Goal: Task Accomplishment & Management: Use online tool/utility

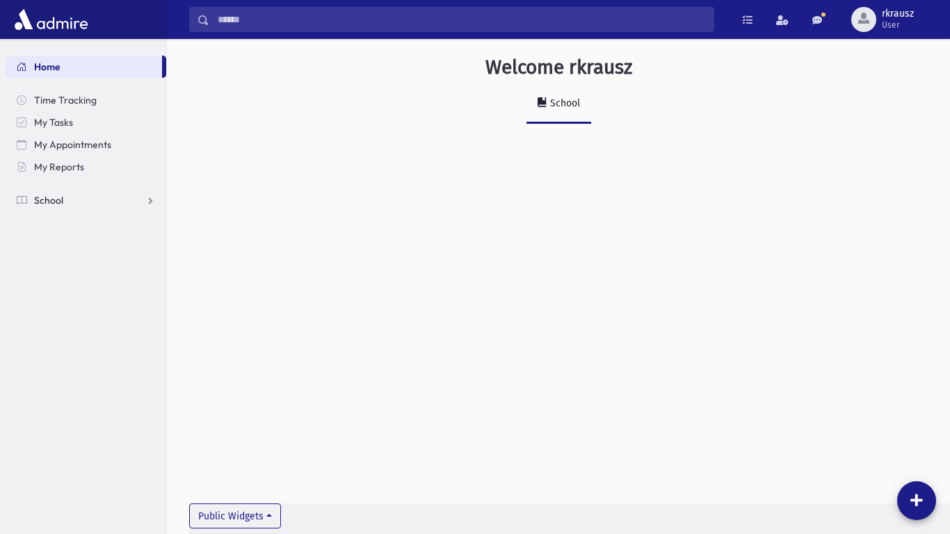
click at [43, 203] on span "School" at bounding box center [48, 200] width 29 height 13
click at [72, 241] on span "Attendance" at bounding box center [67, 244] width 51 height 13
click at [73, 266] on span "Entry" at bounding box center [65, 267] width 24 height 13
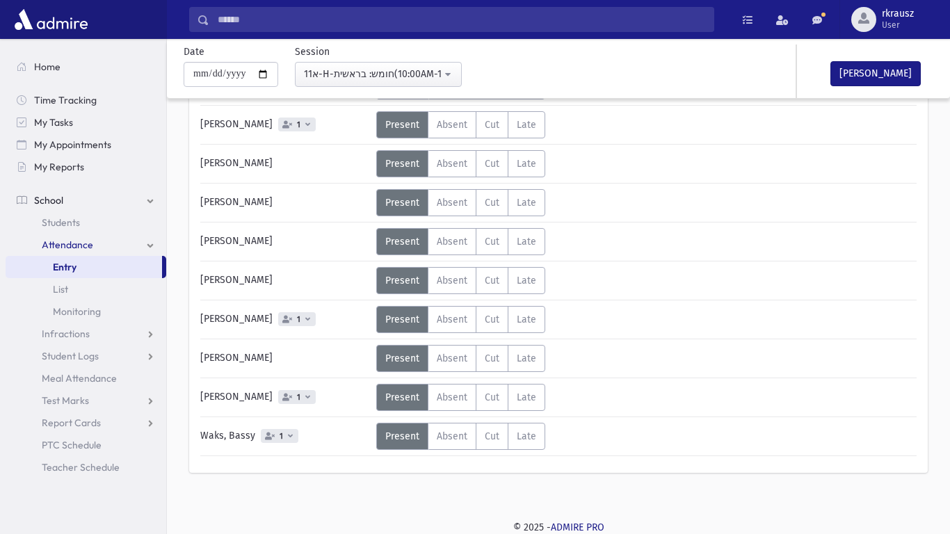
scroll to position [649, 0]
click at [881, 68] on button "[PERSON_NAME]" at bounding box center [875, 73] width 90 height 25
